Goal: Task Accomplishment & Management: Manage account settings

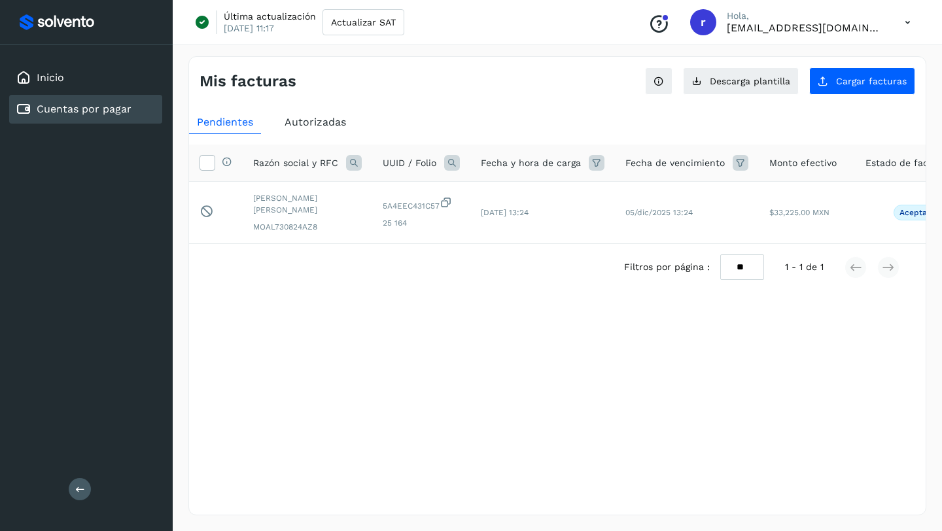
click at [908, 20] on icon at bounding box center [907, 22] width 27 height 27
click at [830, 84] on div "Cerrar sesión" at bounding box center [842, 84] width 156 height 25
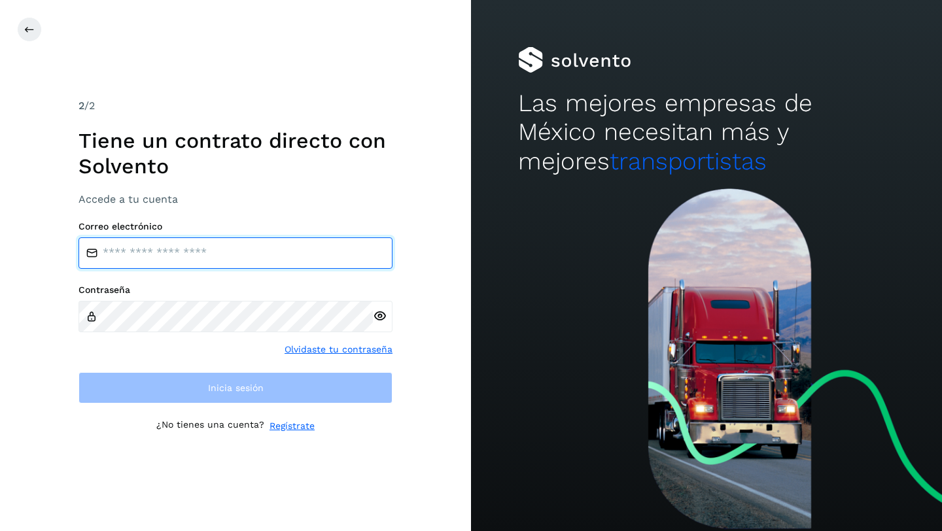
type input "**********"
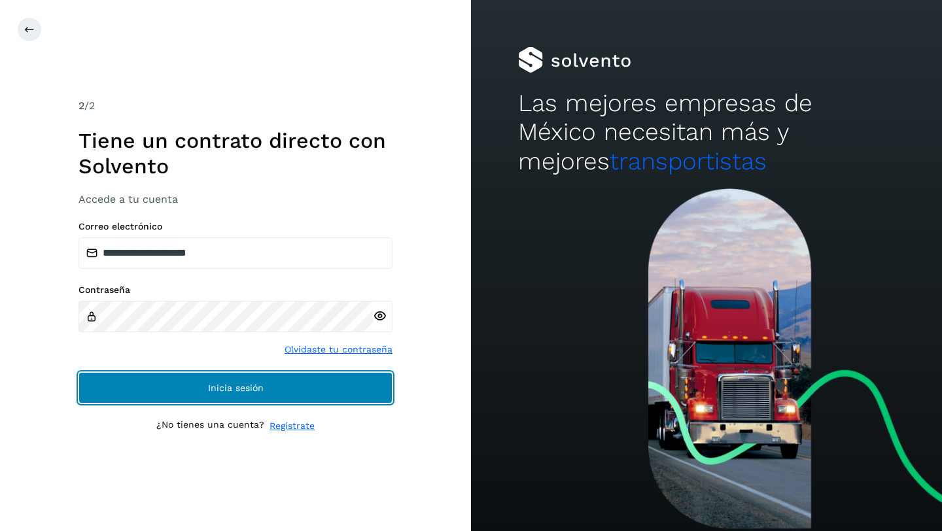
click at [225, 387] on span "Inicia sesión" at bounding box center [236, 387] width 56 height 9
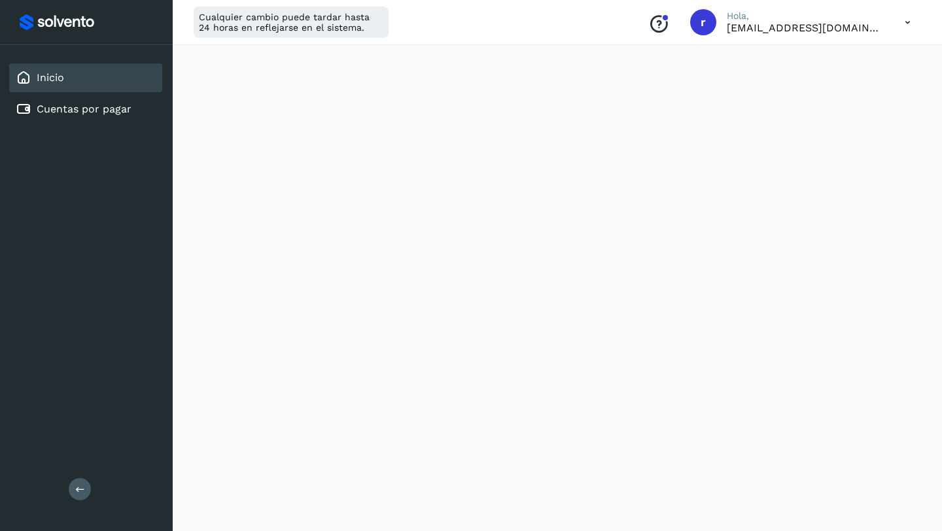
scroll to position [266, 0]
click at [73, 107] on link "Cuentas por pagar" at bounding box center [84, 109] width 95 height 12
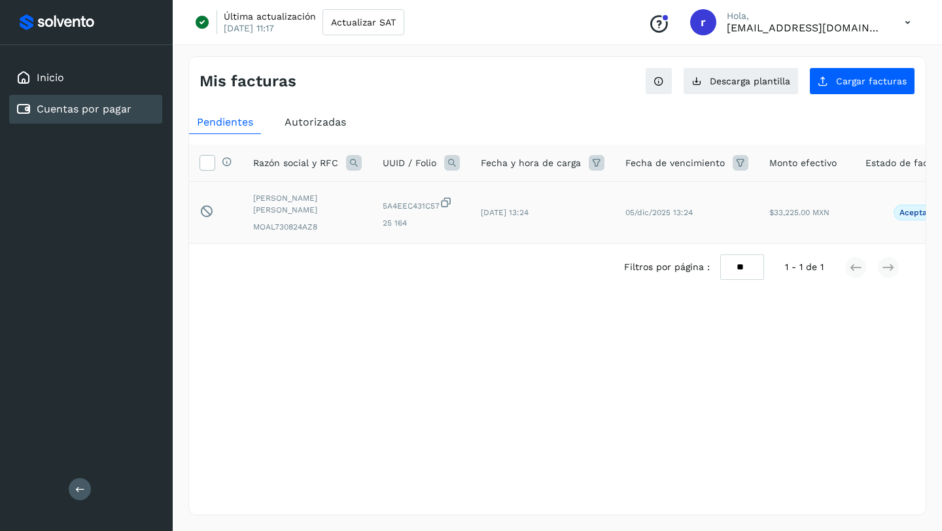
click at [405, 205] on span "5A4EEC431C57" at bounding box center [421, 204] width 77 height 16
click at [861, 82] on span "Cargar facturas" at bounding box center [871, 81] width 71 height 9
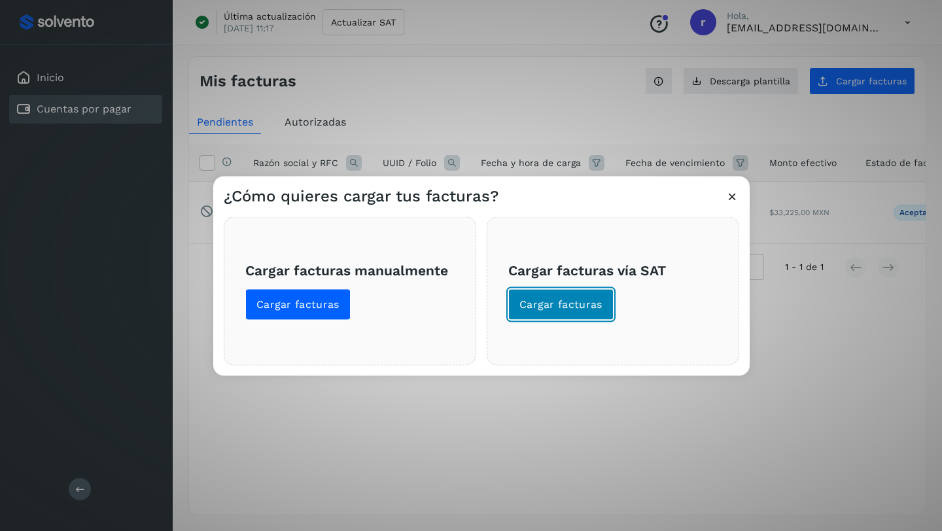
click at [550, 301] on span "Cargar facturas" at bounding box center [560, 305] width 83 height 14
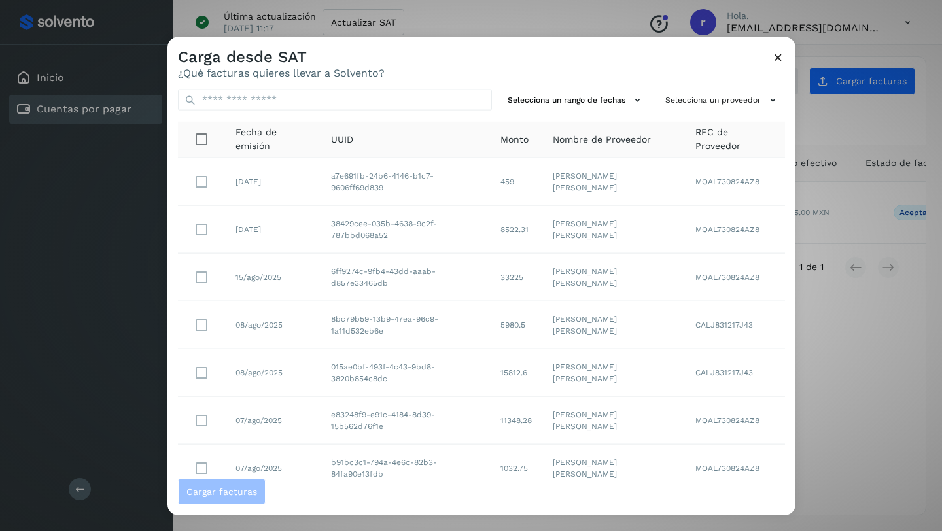
click at [778, 56] on icon at bounding box center [778, 57] width 14 height 14
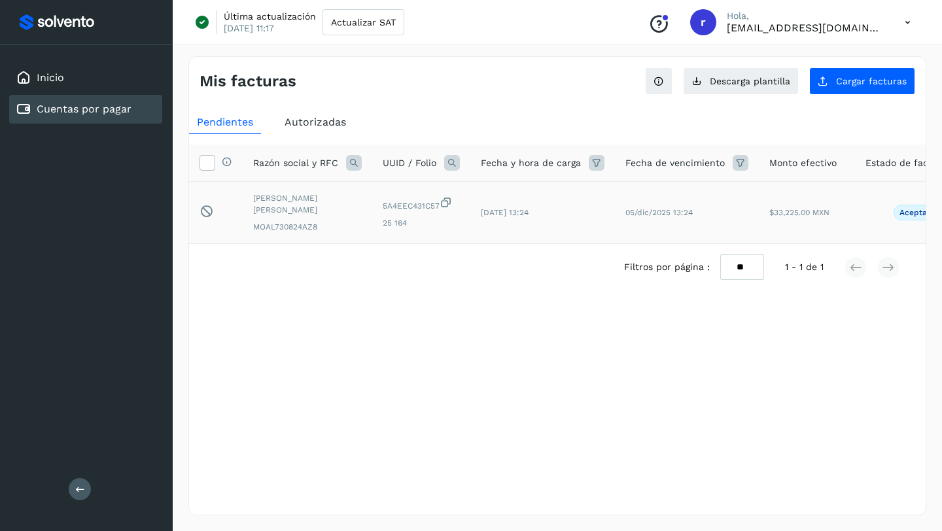
click at [447, 203] on icon at bounding box center [445, 203] width 13 height 14
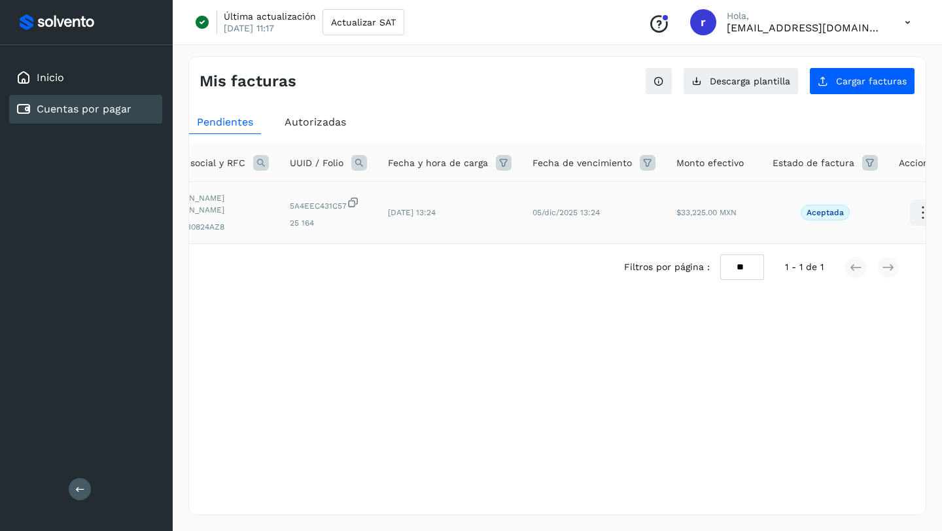
scroll to position [0, 118]
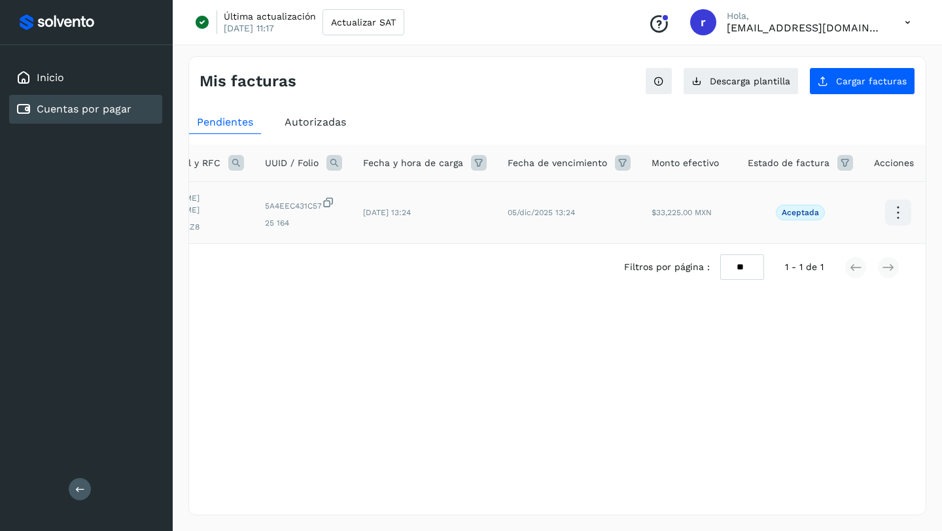
click at [891, 207] on icon at bounding box center [897, 212] width 31 height 31
click at [908, 22] on div at bounding box center [471, 265] width 942 height 531
click at [908, 21] on icon at bounding box center [907, 22] width 27 height 27
click at [829, 83] on div "Cerrar sesión" at bounding box center [842, 84] width 156 height 25
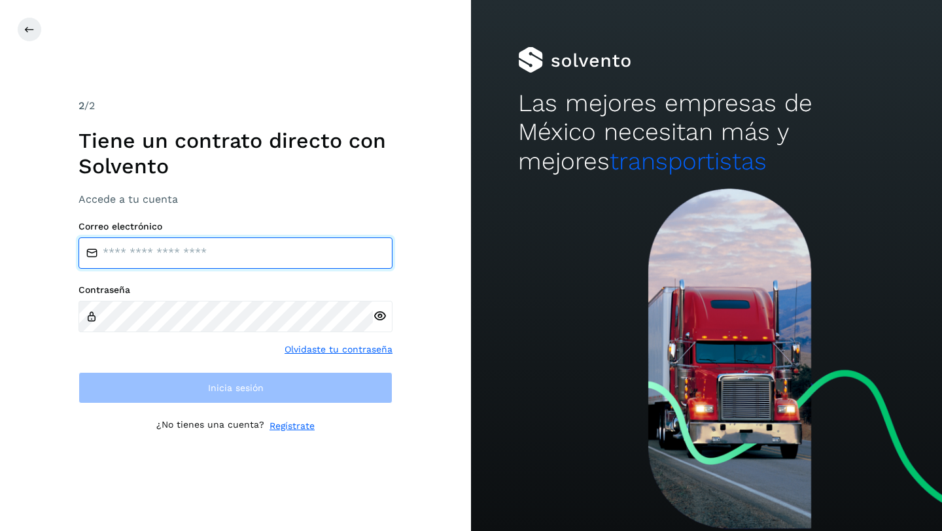
type input "**********"
